Goal: Transaction & Acquisition: Purchase product/service

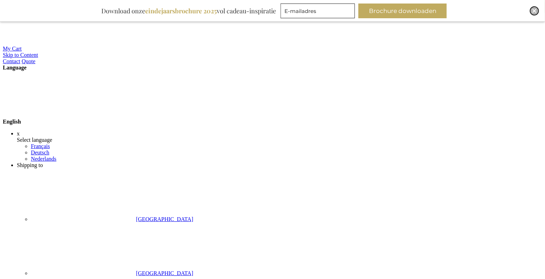
click at [536, 10] on img "Close" at bounding box center [535, 11] width 4 height 4
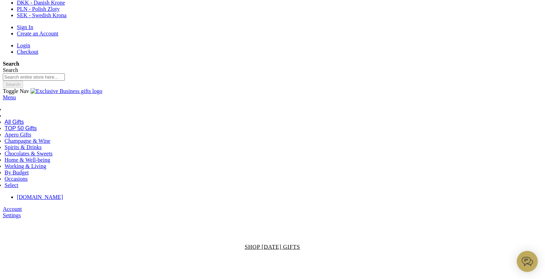
scroll to position [761, 0]
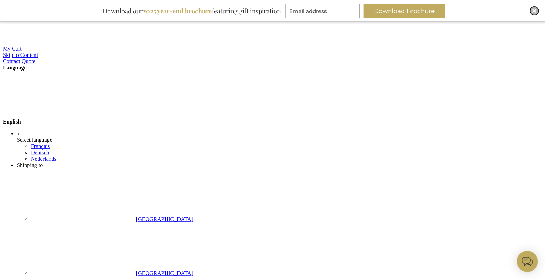
click at [537, 11] on img "Close" at bounding box center [535, 11] width 4 height 4
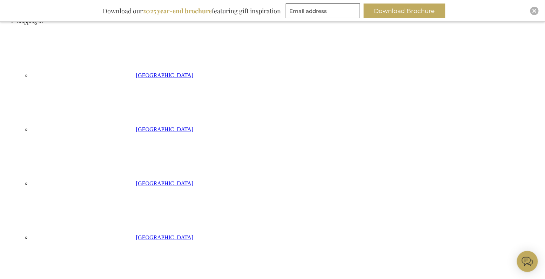
scroll to position [192, 0]
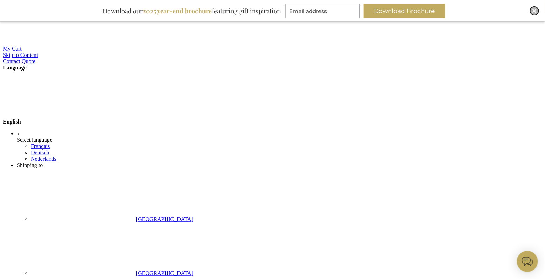
click at [534, 12] on img "Close" at bounding box center [535, 11] width 4 height 4
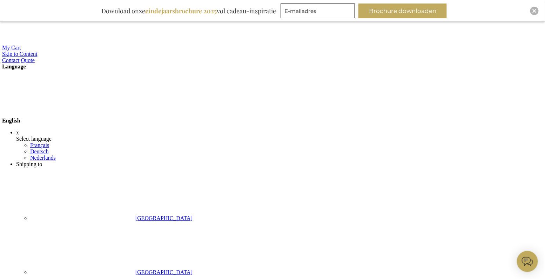
scroll to position [0, 4]
